Goal: Information Seeking & Learning: Learn about a topic

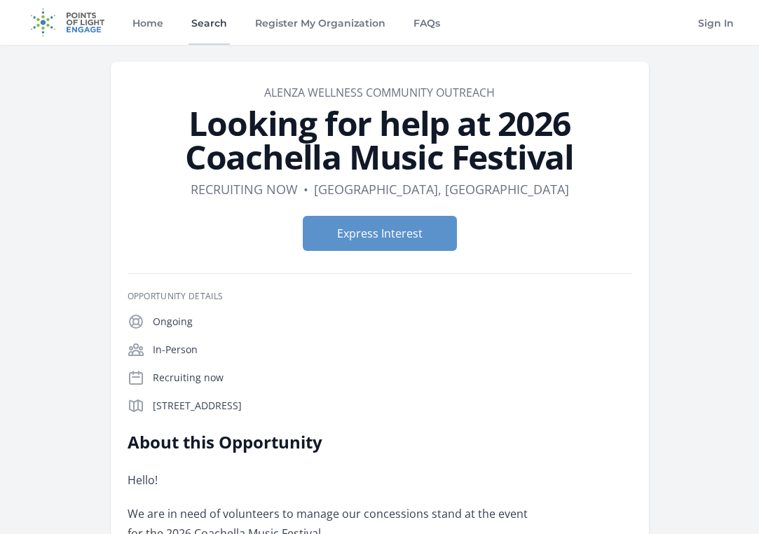
click at [204, 20] on link "Search" at bounding box center [208, 22] width 41 height 45
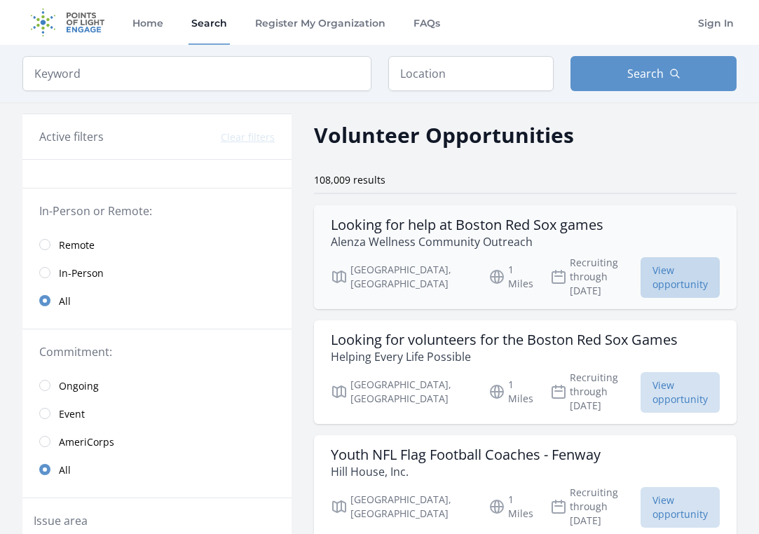
click at [661, 265] on span "View opportunity" at bounding box center [679, 277] width 79 height 41
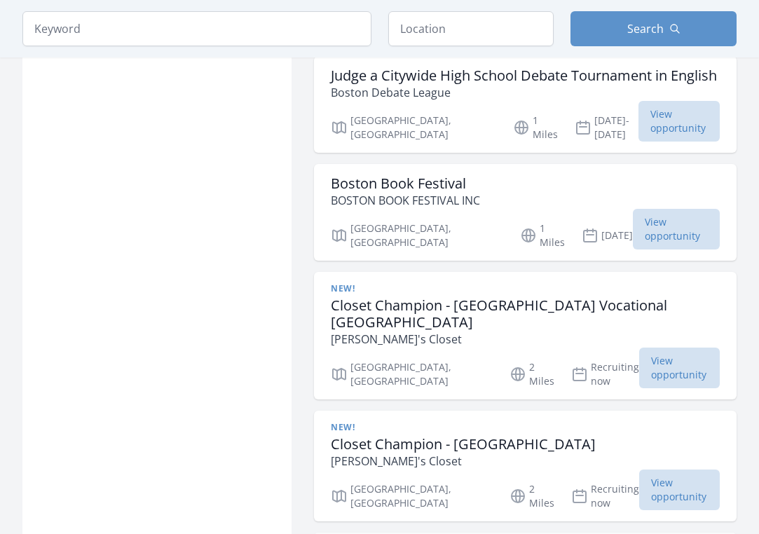
scroll to position [1625, 0]
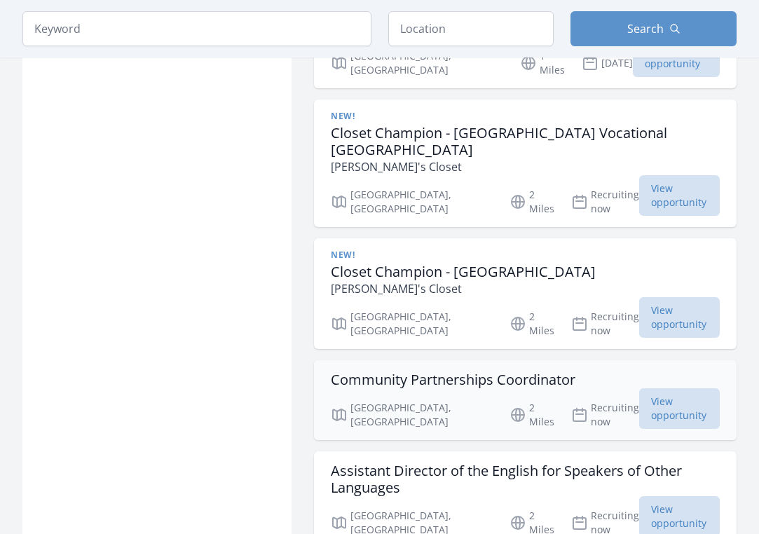
click at [379, 360] on div "Community Partnerships Coordinator Boston, MA 2 Miles Recruiting now View oppor…" at bounding box center [525, 400] width 422 height 80
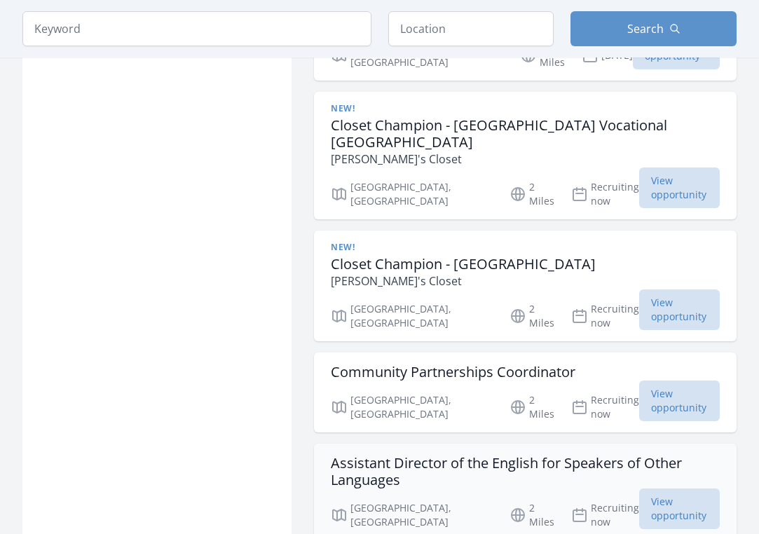
scroll to position [1824, 0]
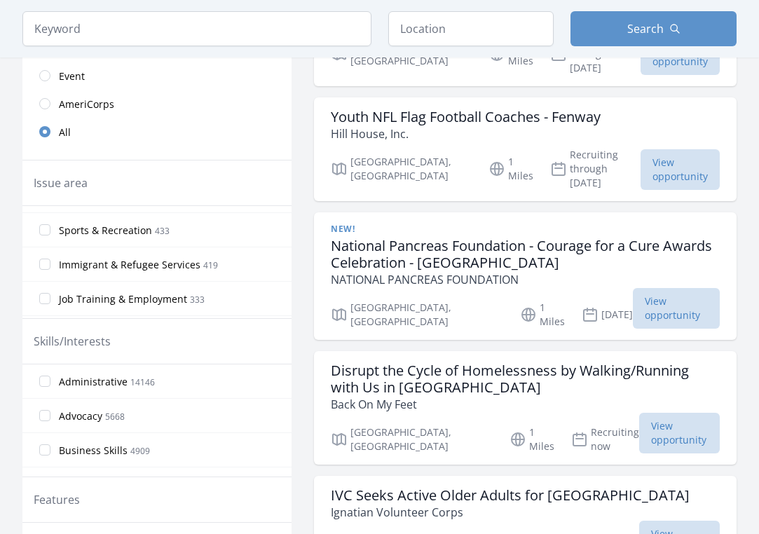
scroll to position [684, 0]
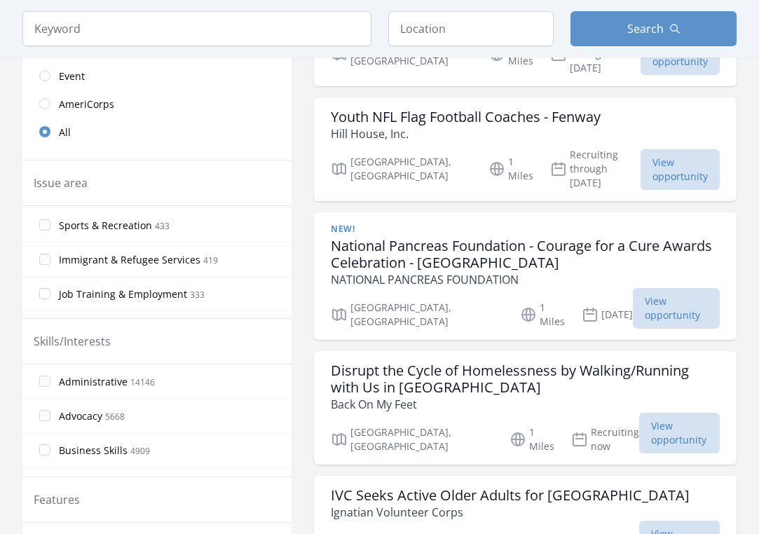
click at [118, 227] on span "Sports & Recreation" at bounding box center [105, 226] width 93 height 14
click at [50, 227] on input "Sports & Recreation 433" at bounding box center [44, 224] width 11 height 11
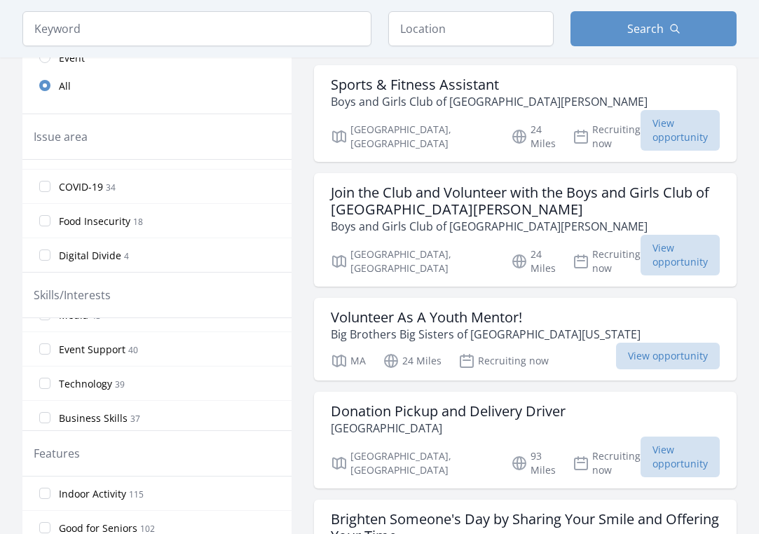
scroll to position [369, 0]
click at [99, 345] on span "Event Support" at bounding box center [92, 344] width 67 height 14
click at [50, 345] on input "Event Support 40" at bounding box center [44, 343] width 11 height 11
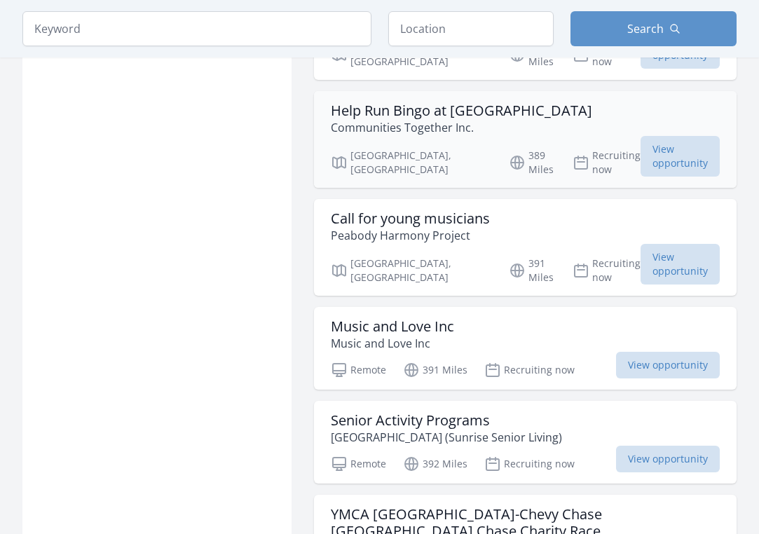
scroll to position [1654, 0]
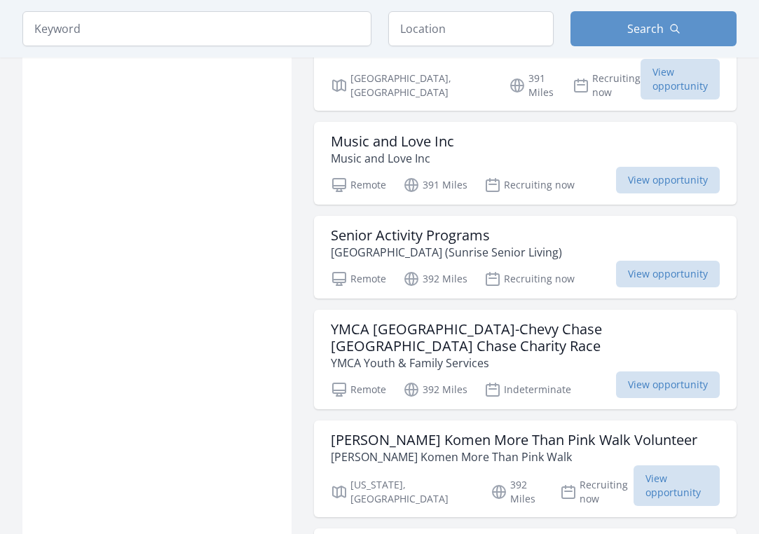
scroll to position [1868, 0]
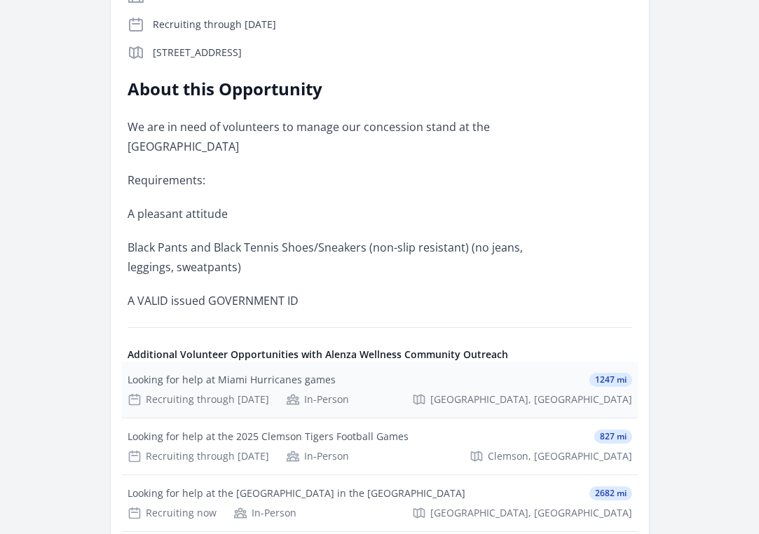
scroll to position [287, 0]
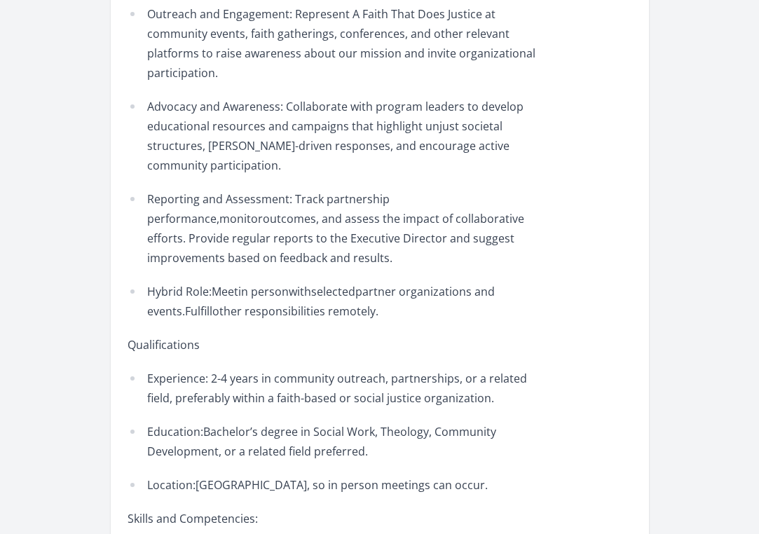
scroll to position [920, 0]
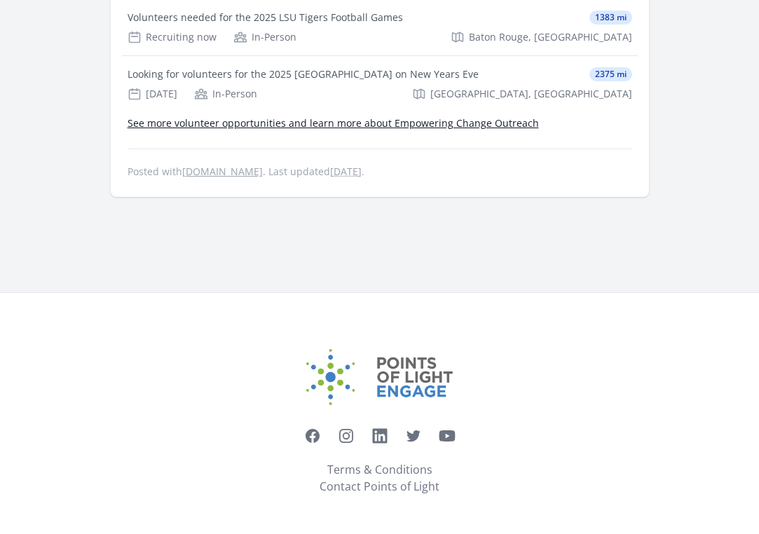
scroll to position [953, 0]
